Goal: Information Seeking & Learning: Learn about a topic

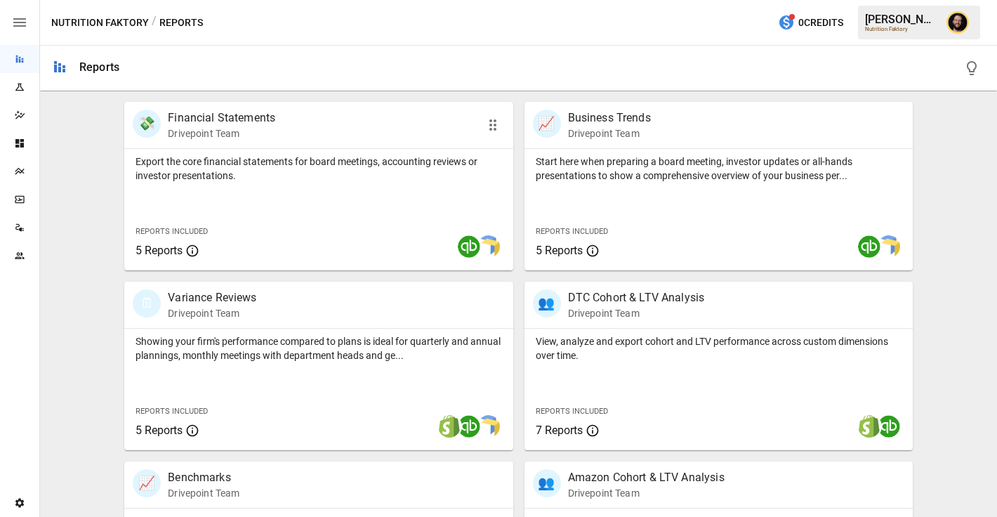
scroll to position [340, 0]
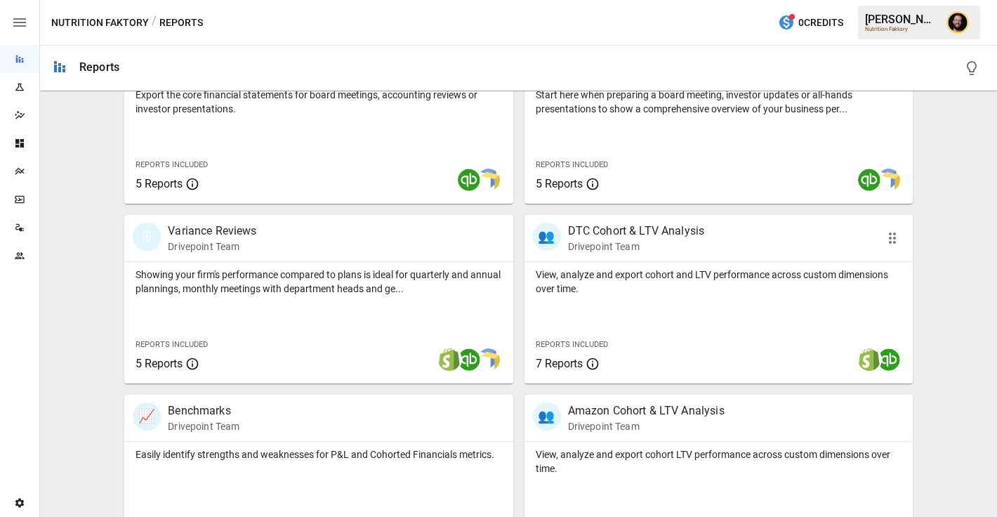
click at [613, 315] on div "View, analyze and export cohort and LTV performance across custom dimensions ov…" at bounding box center [719, 323] width 388 height 122
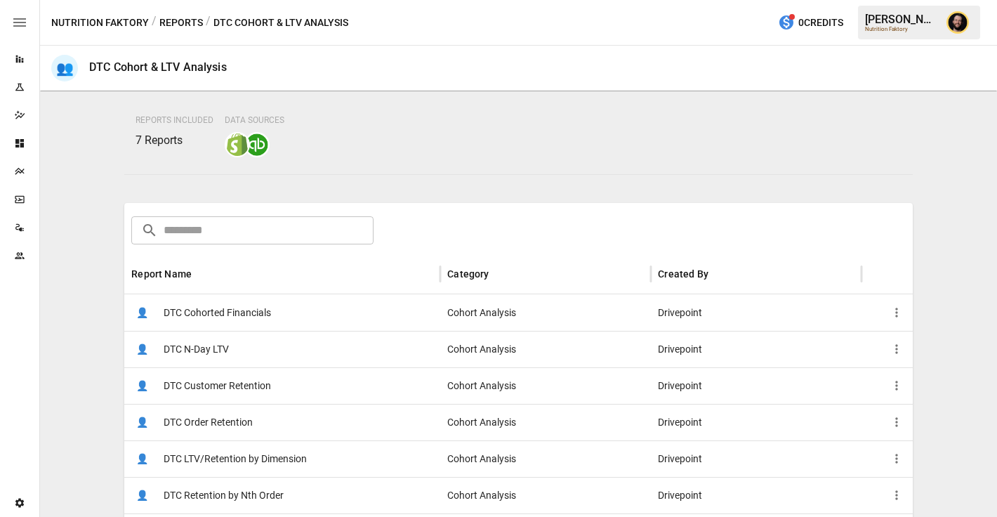
scroll to position [154, 0]
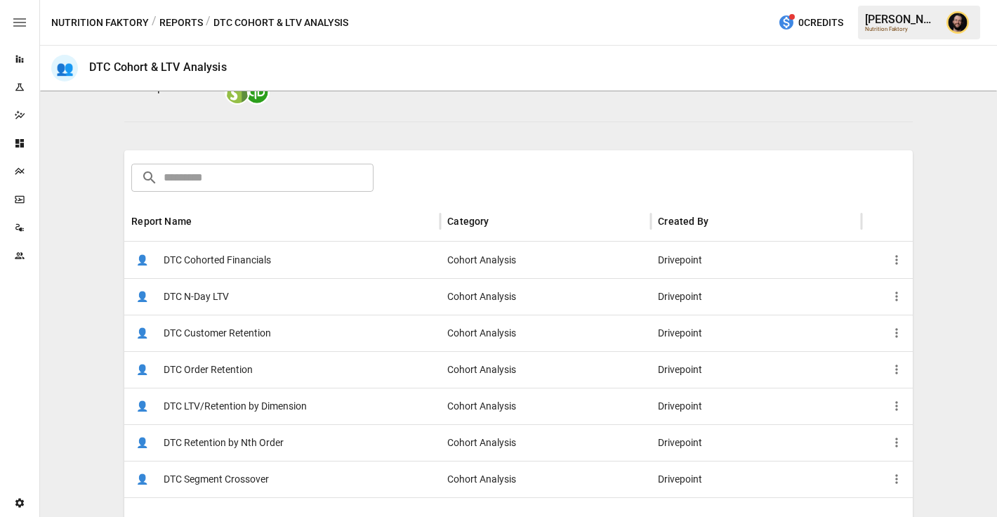
click at [304, 400] on span "DTC LTV/Retention by Dimension" at bounding box center [235, 406] width 143 height 36
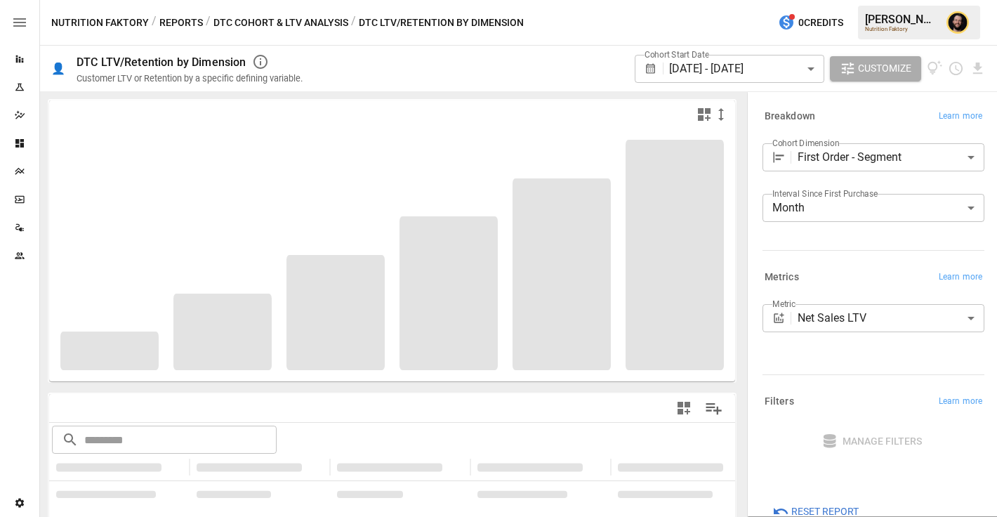
scroll to position [30, 0]
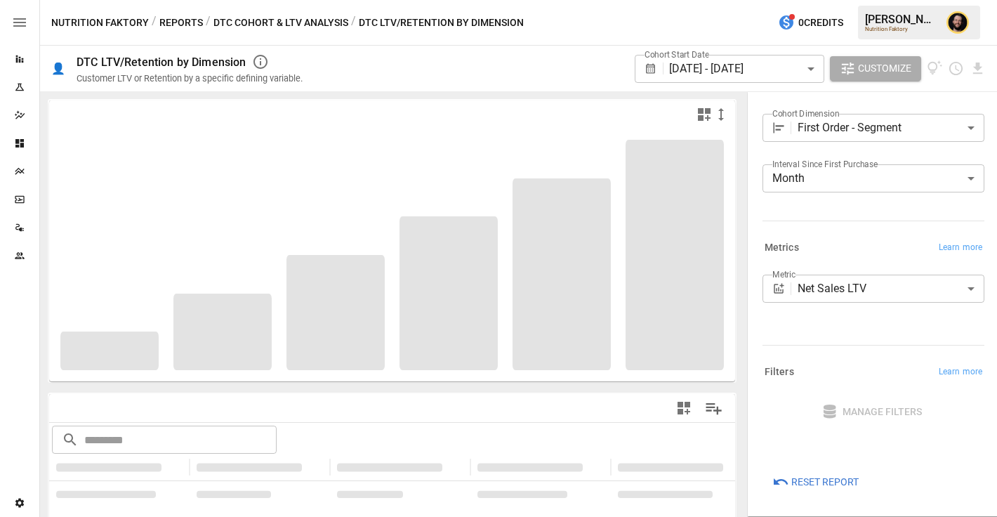
click at [834, 0] on body "**********" at bounding box center [498, 0] width 997 height 0
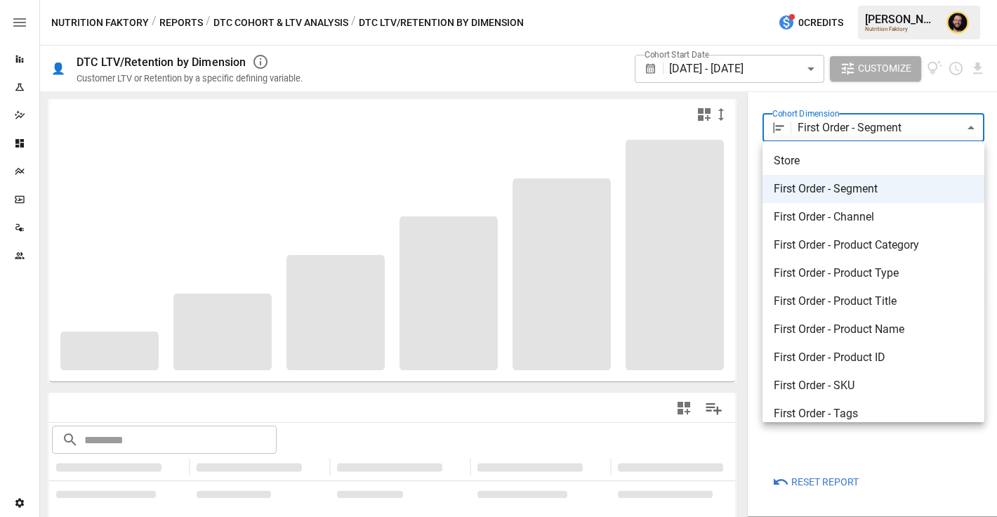
click at [839, 299] on span "First Order - Product Title" at bounding box center [873, 301] width 199 height 17
type input "**********"
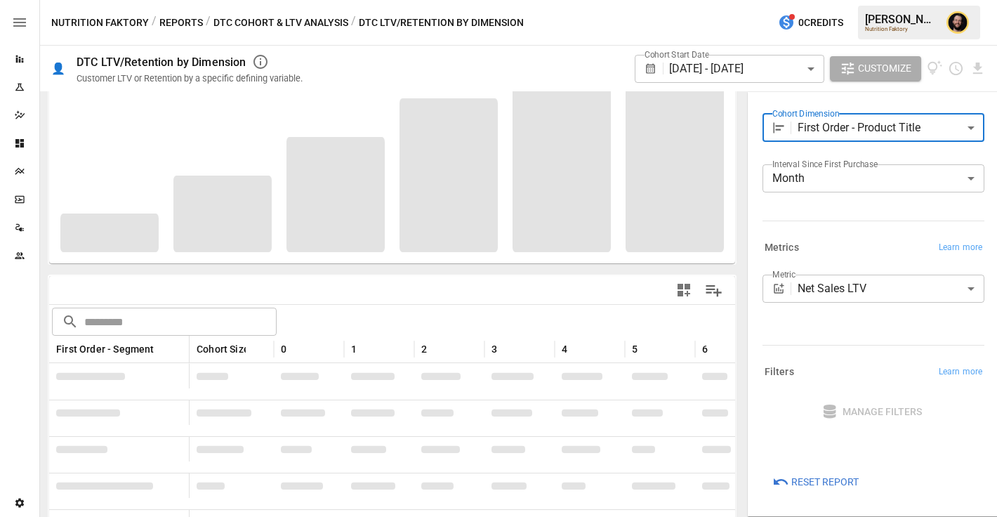
scroll to position [175, 0]
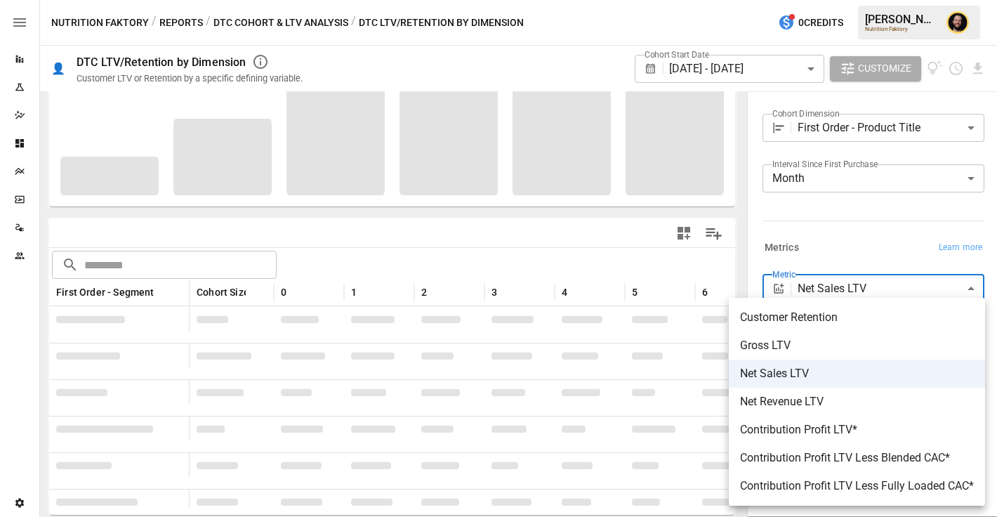
click at [882, 0] on body "**********" at bounding box center [498, 0] width 997 height 0
click at [852, 226] on div at bounding box center [498, 258] width 997 height 517
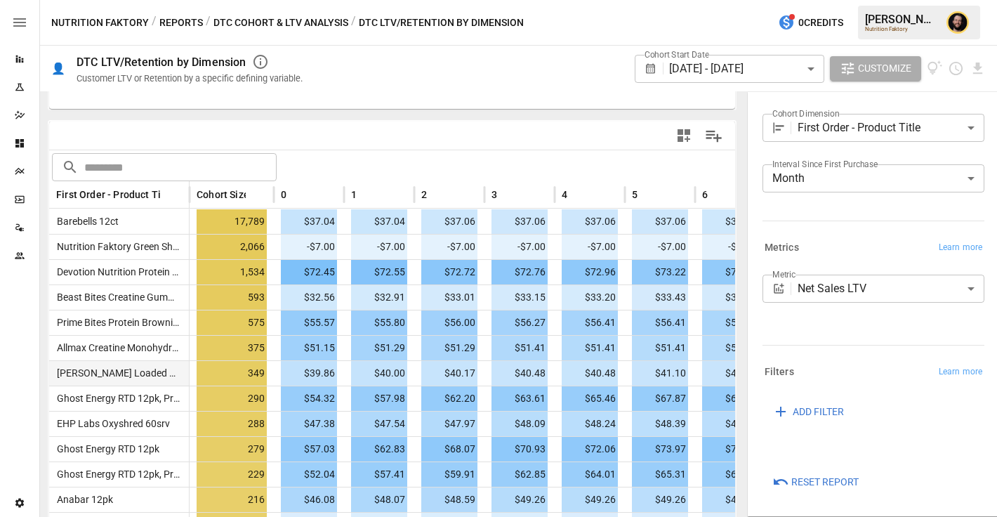
scroll to position [292, 0]
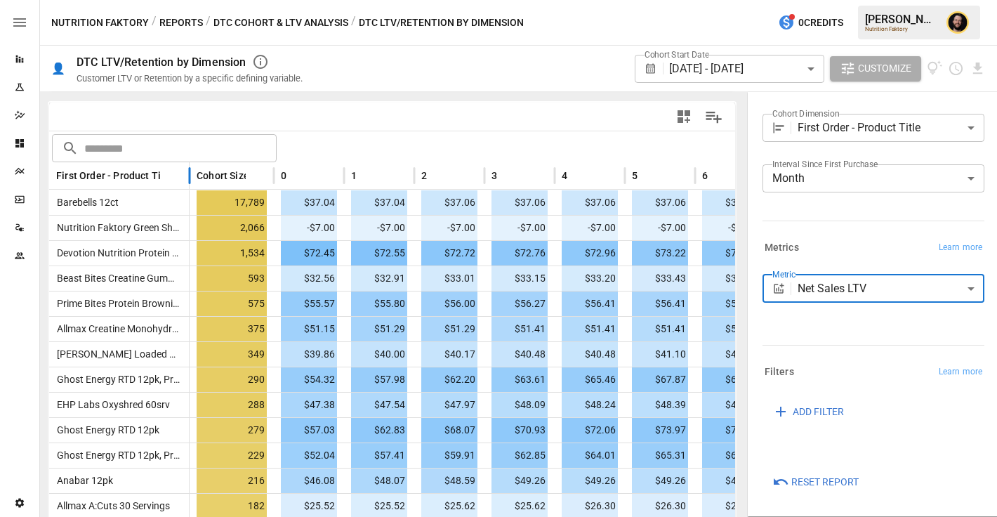
drag, startPoint x: 187, startPoint y: 176, endPoint x: 277, endPoint y: 177, distance: 90.6
click at [193, 177] on div at bounding box center [189, 175] width 7 height 27
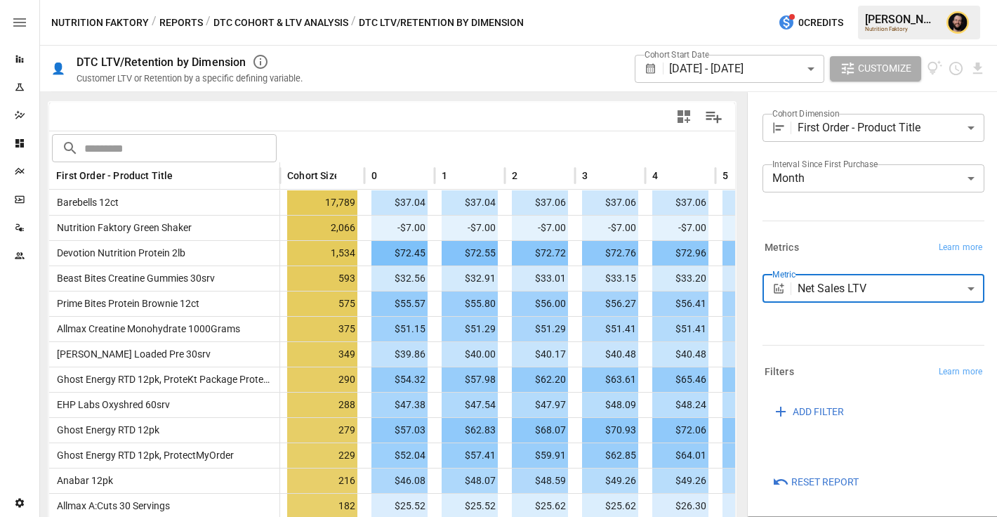
click at [823, 0] on body "Reports Experiments Dazzler Studio Dashboards Plans SmartModel ™ Data Sources T…" at bounding box center [498, 0] width 997 height 0
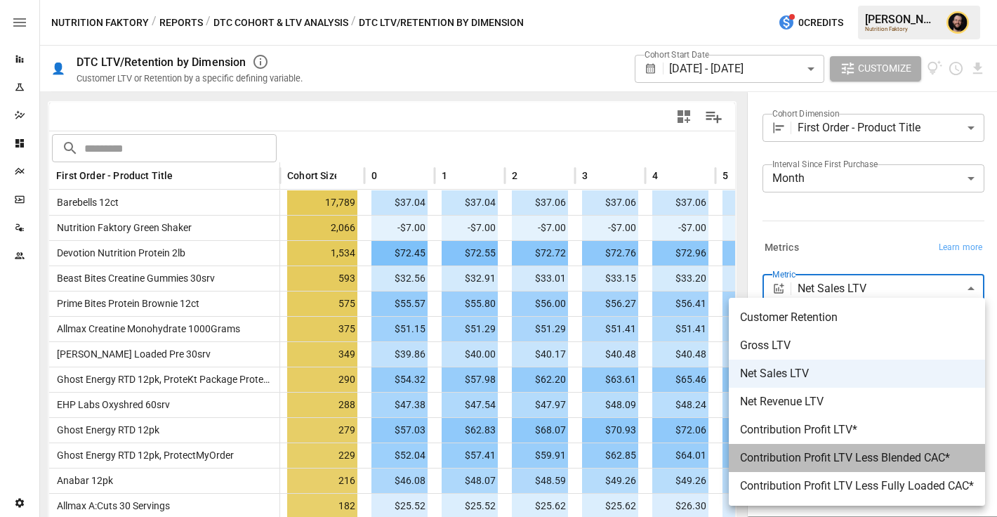
click at [834, 462] on span "Contribution Profit LTV Less Blended CAC*" at bounding box center [857, 458] width 234 height 17
type input "**********"
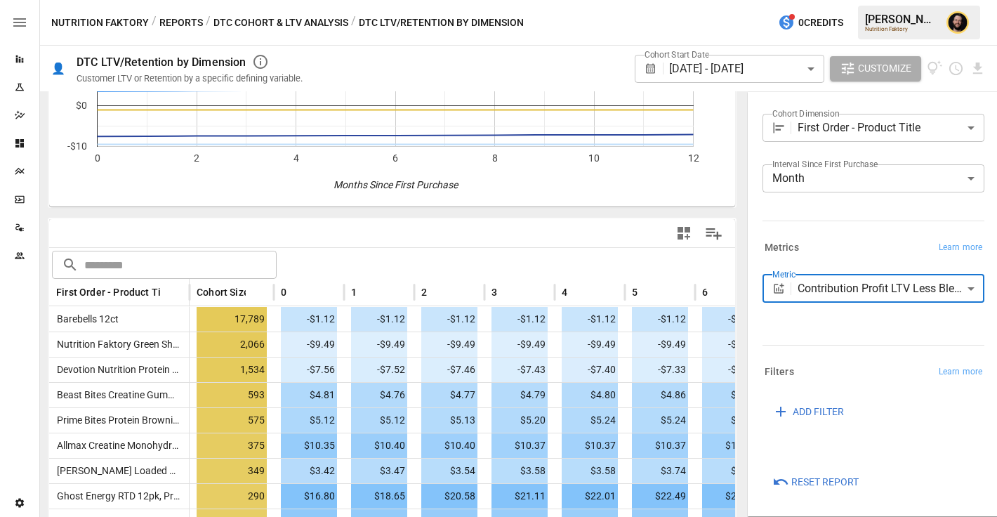
scroll to position [292, 0]
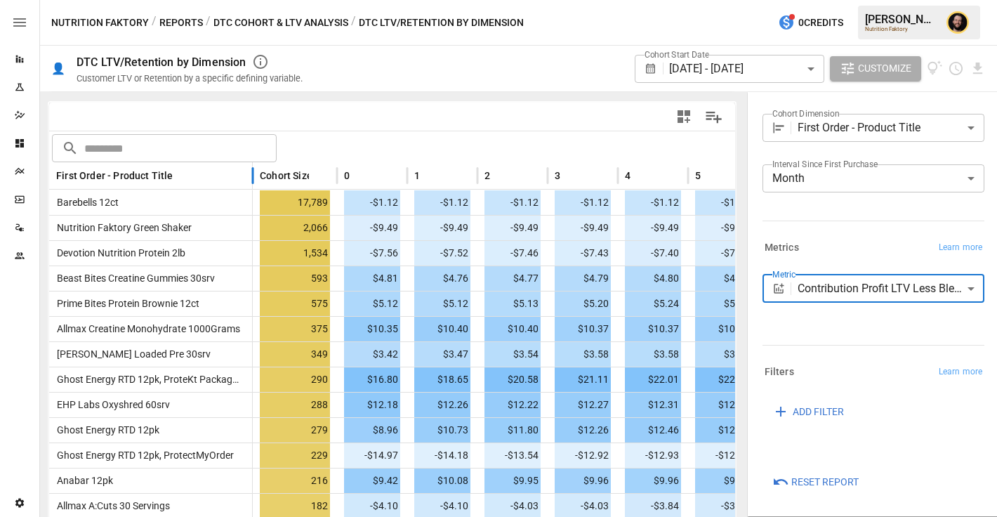
drag, startPoint x: 186, startPoint y: 174, endPoint x: 249, endPoint y: 178, distance: 63.3
click at [249, 178] on div at bounding box center [252, 175] width 7 height 27
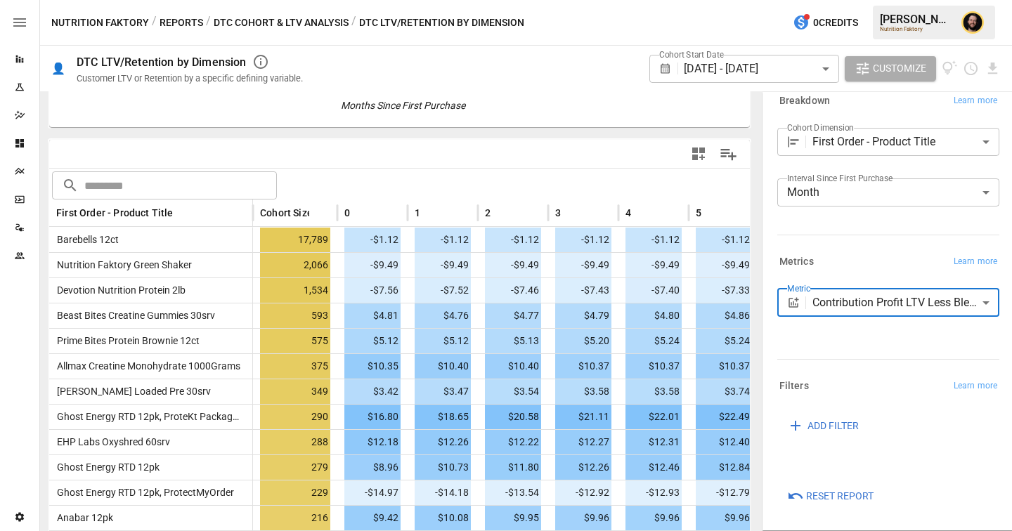
scroll to position [255, 0]
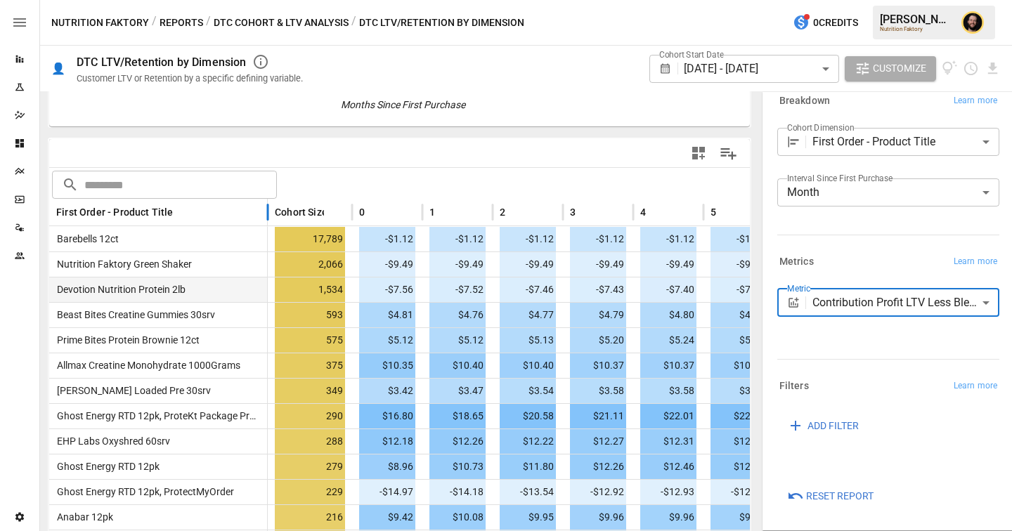
drag, startPoint x: 251, startPoint y: 212, endPoint x: 197, endPoint y: 291, distance: 95.5
click at [266, 212] on div at bounding box center [267, 212] width 7 height 27
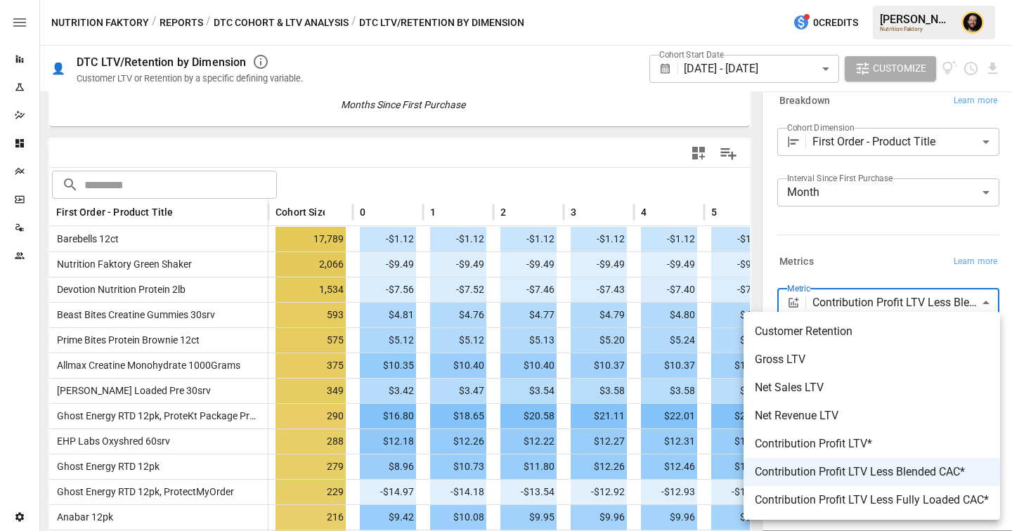
click at [881, 0] on body "Reports Experiments Dazzler Studio Dashboards Plans SmartModel ™ Data Sources T…" at bounding box center [506, 0] width 1012 height 0
click at [833, 259] on div at bounding box center [506, 265] width 1012 height 531
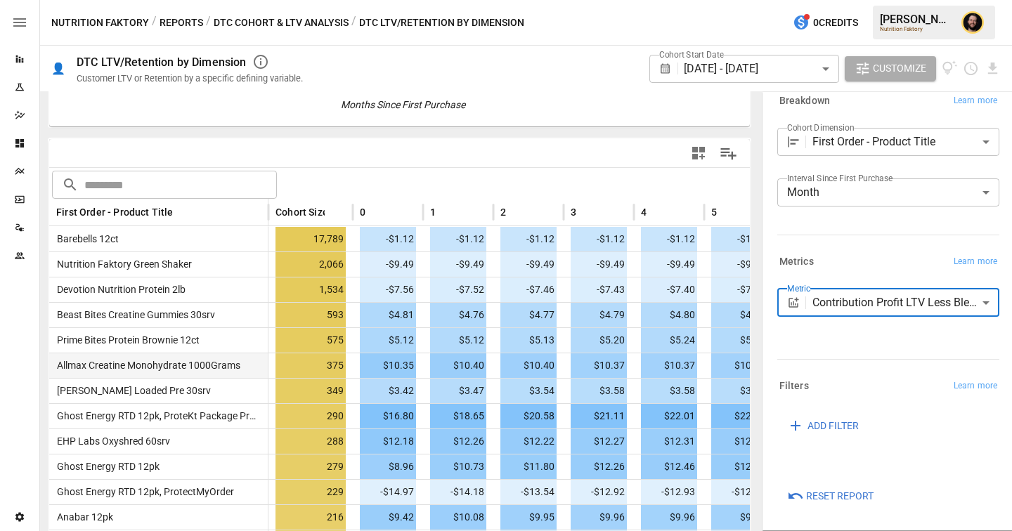
scroll to position [0, 37]
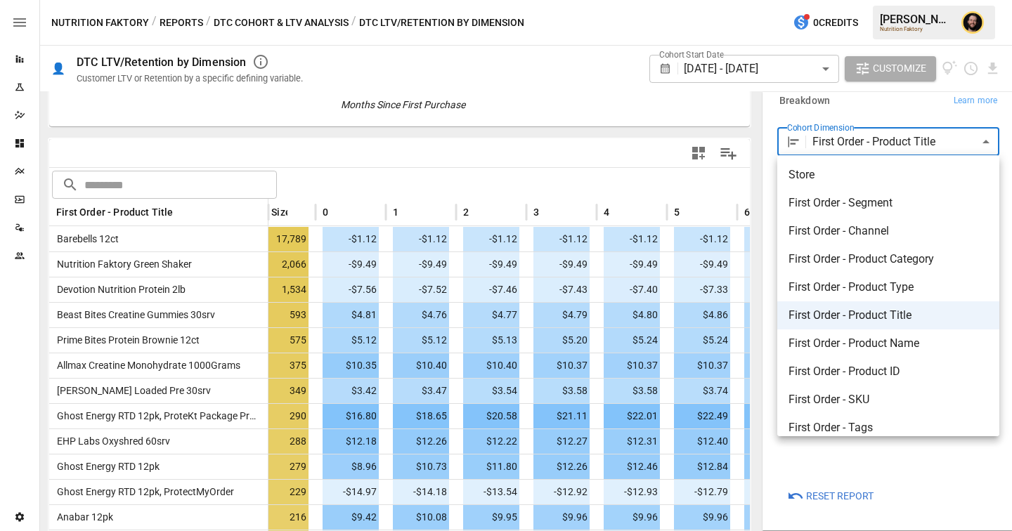
click at [863, 0] on body "Reports Experiments Dazzler Studio Dashboards Plans SmartModel ™ Data Sources T…" at bounding box center [506, 0] width 1012 height 0
click at [429, 171] on div at bounding box center [506, 265] width 1012 height 531
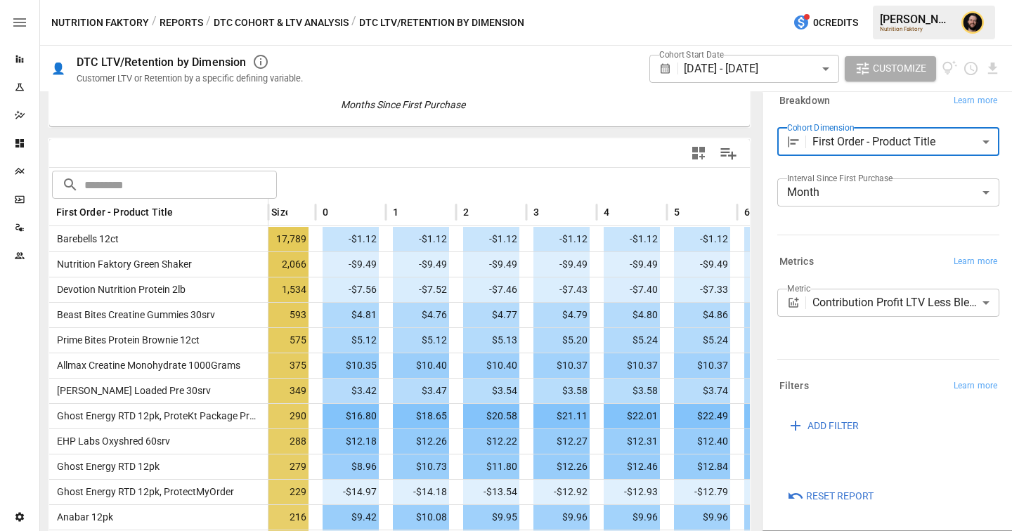
click at [857, 0] on body "Reports Experiments Dazzler Studio Dashboards Plans SmartModel ™ Data Sources T…" at bounding box center [506, 0] width 1012 height 0
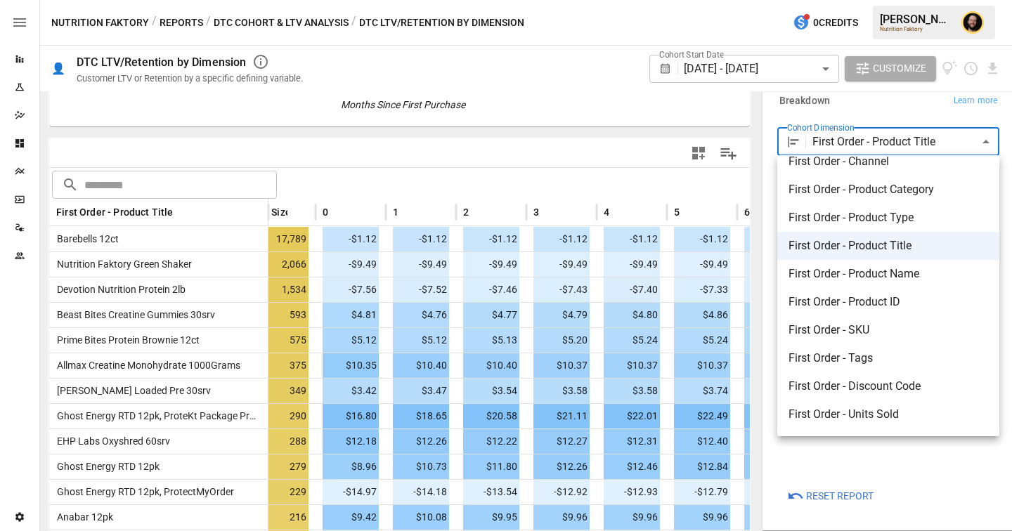
scroll to position [208, 0]
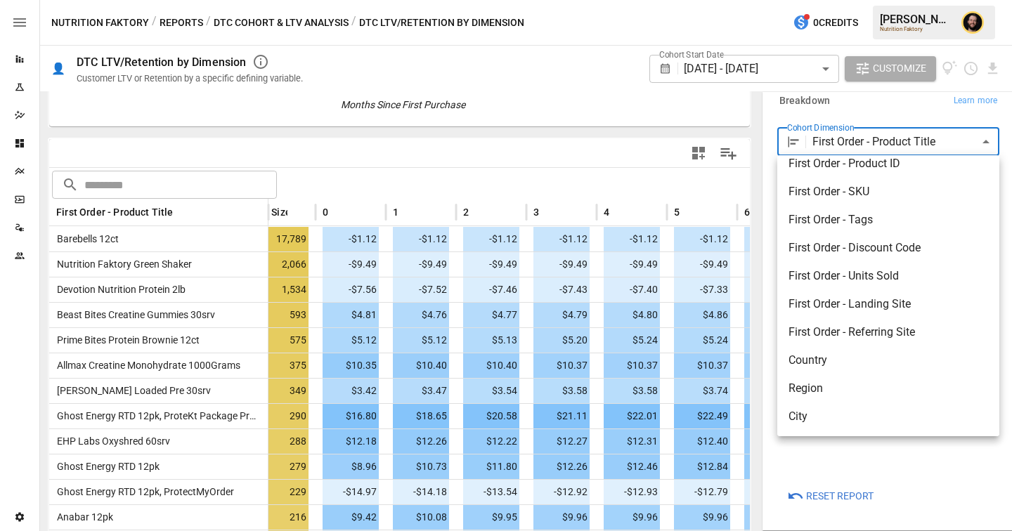
click at [530, 176] on div at bounding box center [506, 265] width 1012 height 531
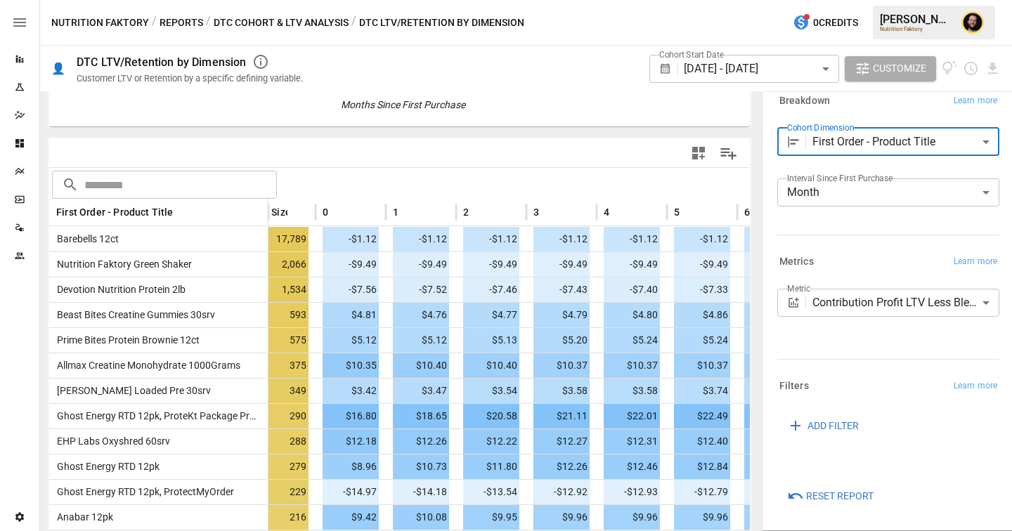
click at [901, 0] on body "Reports Experiments Dazzler Studio Dashboards Plans SmartModel ™ Data Sources T…" at bounding box center [506, 0] width 1012 height 0
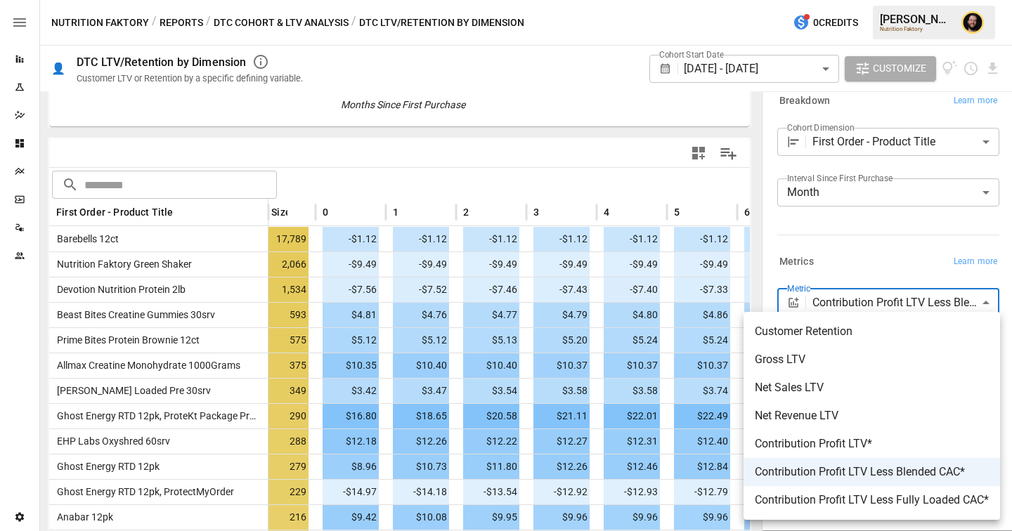
click at [495, 171] on div at bounding box center [506, 265] width 1012 height 531
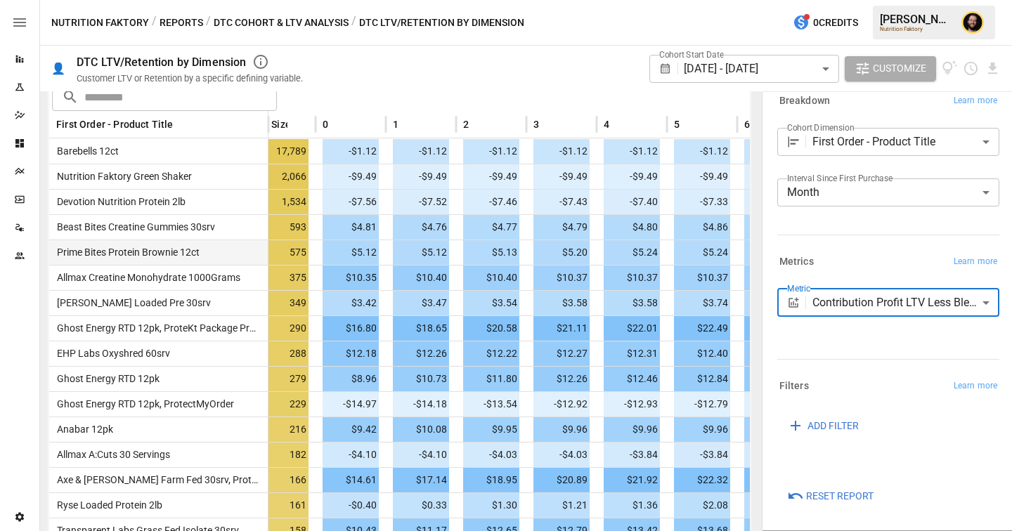
scroll to position [350, 0]
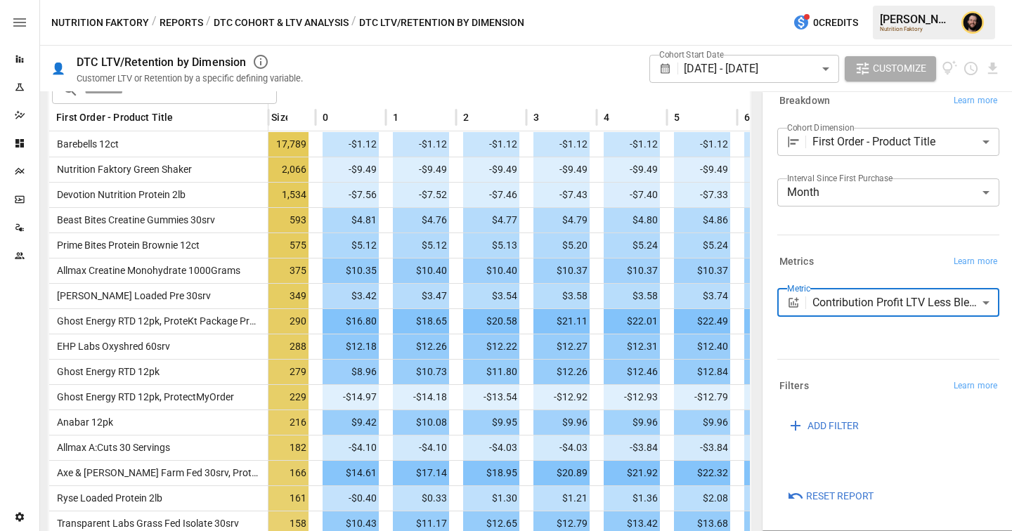
click at [176, 23] on button "Reports" at bounding box center [181, 23] width 44 height 18
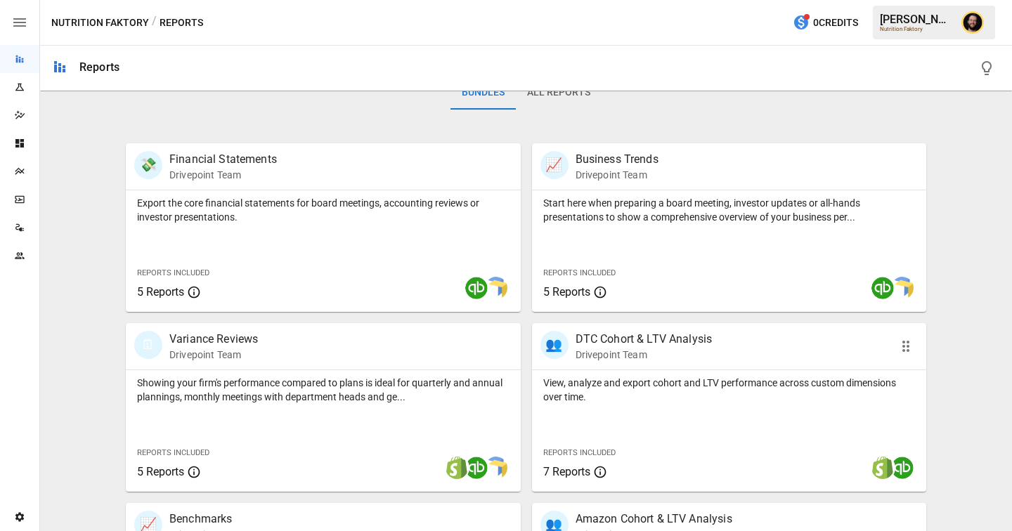
scroll to position [384, 0]
